Goal: Understand process/instructions

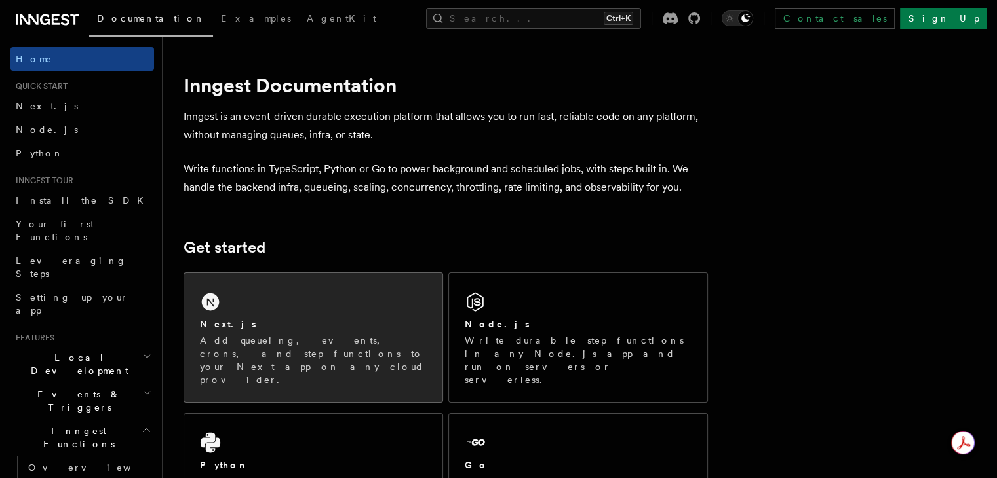
click at [280, 310] on div "Next.js Add queueing, events, crons, and step functions to your Next app on any…" at bounding box center [313, 337] width 258 height 129
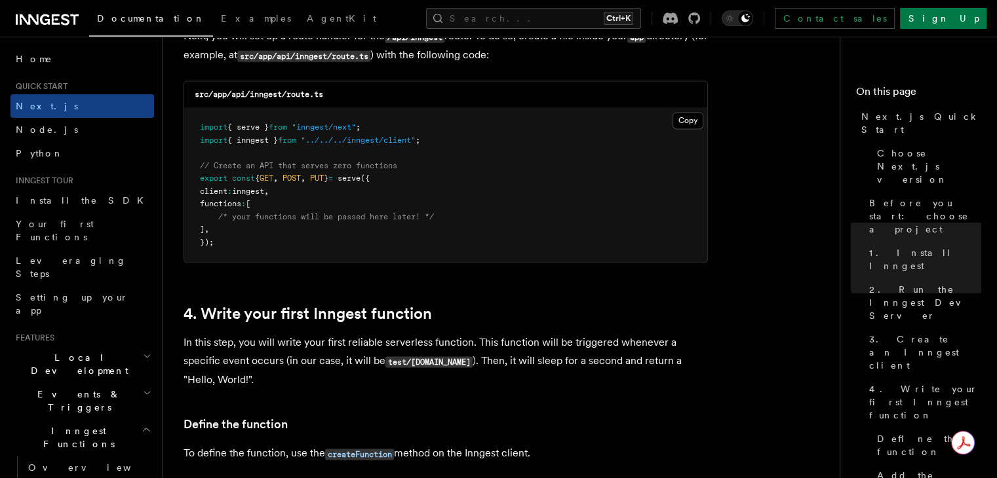
scroll to position [1863, 0]
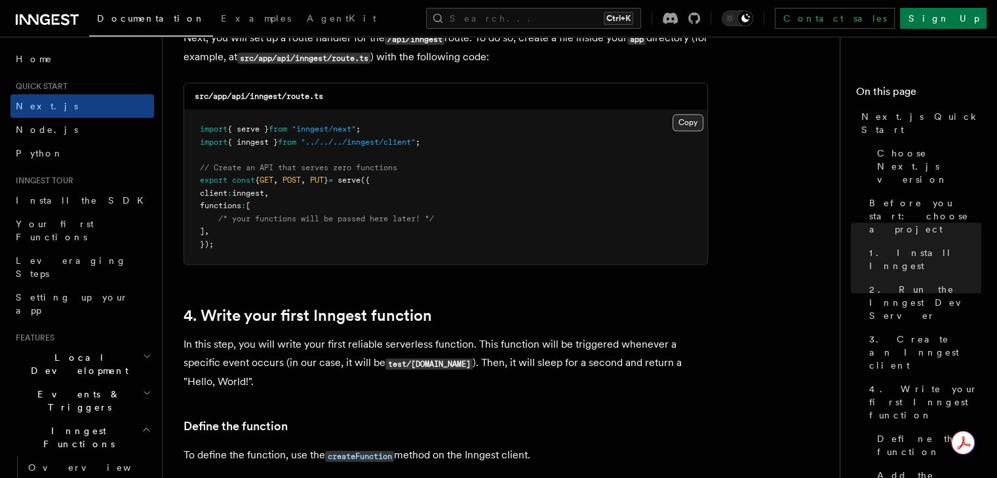
click at [691, 119] on button "Copy Copied" at bounding box center [687, 122] width 31 height 17
